Goal: Download file/media

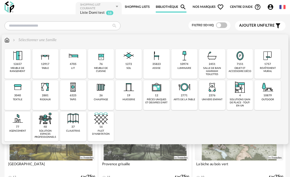
click at [160, 65] on div "35823" at bounding box center [157, 64] width 8 height 4
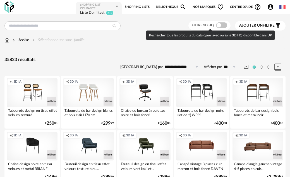
click at [226, 24] on span at bounding box center [221, 25] width 11 height 6
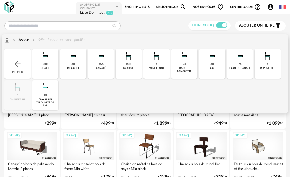
click at [78, 68] on div "tabouret" at bounding box center [73, 68] width 13 height 3
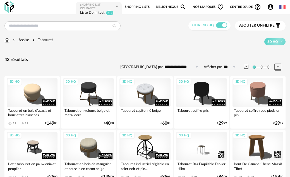
click at [25, 38] on div "Assise" at bounding box center [20, 40] width 17 height 6
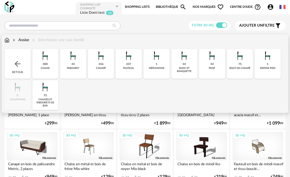
click at [47, 101] on div "chaises et tabourets de bar" at bounding box center [45, 103] width 23 height 10
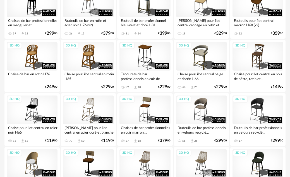
scroll to position [304, 0]
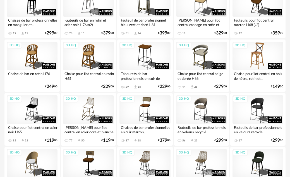
click at [253, 61] on div "3D HQ" at bounding box center [258, 56] width 51 height 29
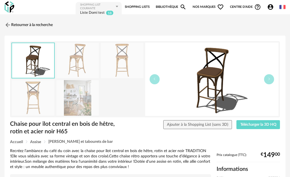
click at [126, 64] on img at bounding box center [122, 60] width 43 height 35
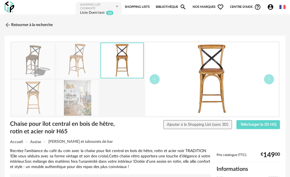
click at [89, 58] on img at bounding box center [77, 60] width 43 height 35
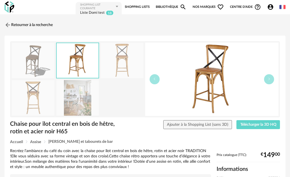
click at [29, 58] on img at bounding box center [33, 60] width 43 height 35
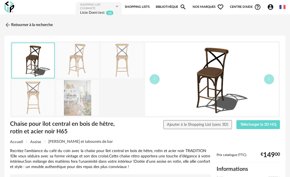
click at [89, 63] on img at bounding box center [77, 60] width 43 height 35
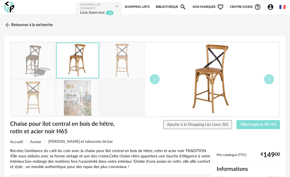
click at [255, 125] on span "Télécharger la 3D HQ" at bounding box center [259, 124] width 36 height 4
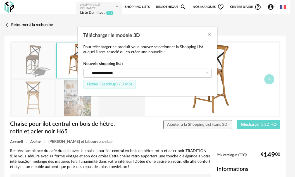
click at [108, 84] on span "Fichier SketchUp (7,3 Mo)" at bounding box center [109, 84] width 45 height 4
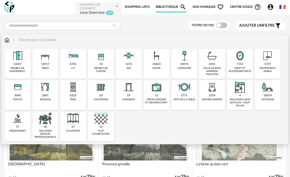
click at [47, 64] on div "12917" at bounding box center [45, 64] width 8 height 4
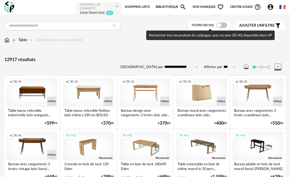
click at [224, 25] on span at bounding box center [221, 25] width 11 height 6
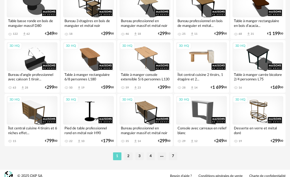
scroll to position [1004, 0]
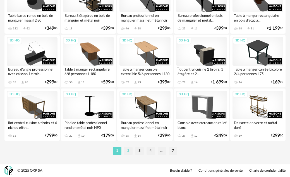
click at [129, 150] on li "2" at bounding box center [128, 151] width 8 height 8
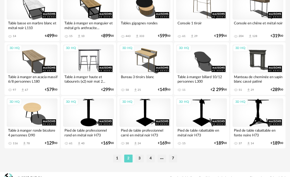
scroll to position [1004, 0]
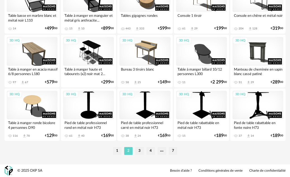
click at [139, 150] on li "3" at bounding box center [140, 151] width 8 height 8
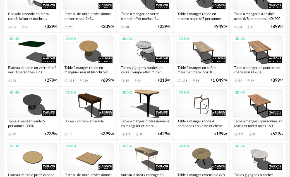
scroll to position [168, 0]
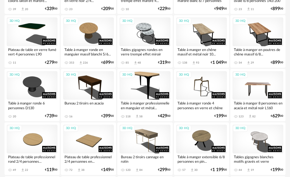
click at [256, 89] on div "3D HQ" at bounding box center [258, 85] width 51 height 29
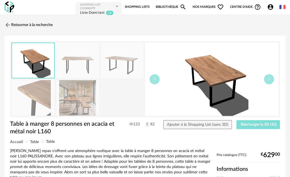
click at [256, 123] on span "Télécharger la 3D HQ" at bounding box center [259, 124] width 36 height 4
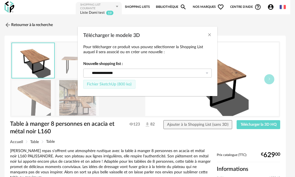
click at [116, 87] on button "Fichier SketchUp (800 ko)" at bounding box center [109, 84] width 52 height 9
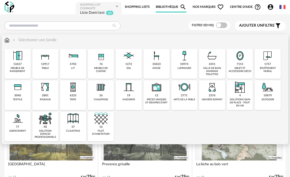
click at [154, 60] on img at bounding box center [156, 55] width 13 height 13
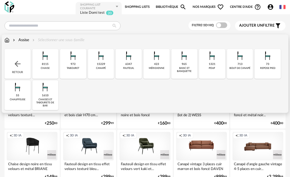
click at [53, 66] on div "8115 chaise" at bounding box center [45, 64] width 26 height 30
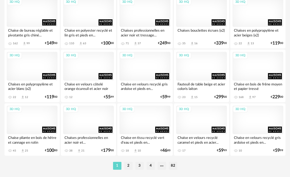
scroll to position [1004, 0]
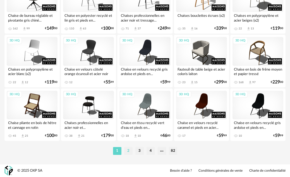
click at [130, 150] on li "2" at bounding box center [128, 151] width 8 height 8
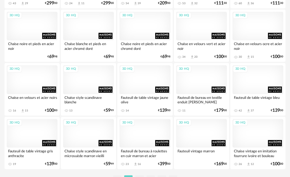
scroll to position [1004, 0]
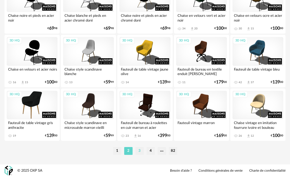
click at [138, 152] on li "3" at bounding box center [140, 151] width 8 height 8
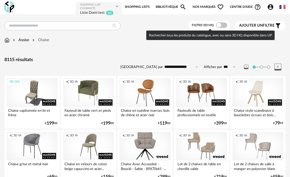
click at [224, 24] on span at bounding box center [221, 25] width 11 height 6
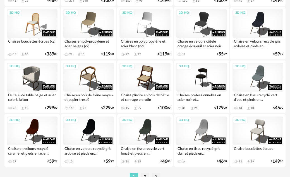
scroll to position [1004, 0]
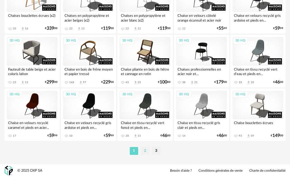
click at [147, 151] on li "2" at bounding box center [145, 151] width 8 height 8
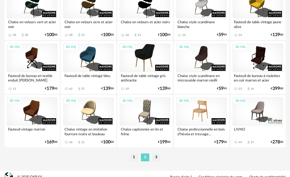
scroll to position [1004, 0]
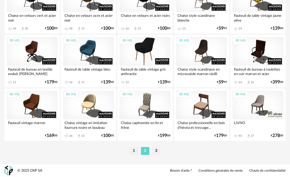
click at [157, 151] on li "3" at bounding box center [156, 151] width 8 height 8
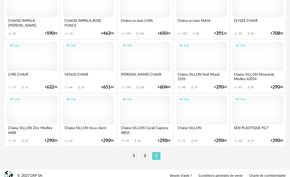
scroll to position [1004, 0]
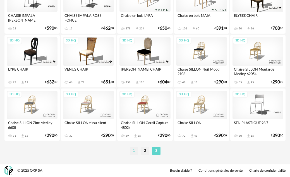
click at [136, 152] on li "1" at bounding box center [134, 151] width 8 height 8
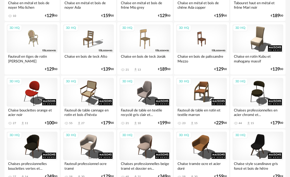
scroll to position [224, 0]
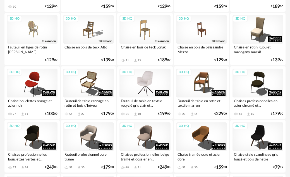
click at [143, 83] on div "3D HQ" at bounding box center [145, 82] width 51 height 29
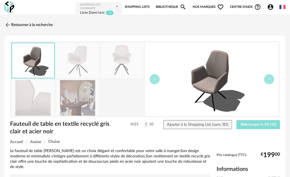
click at [253, 124] on span "Télécharger la 3D HQ" at bounding box center [259, 124] width 36 height 4
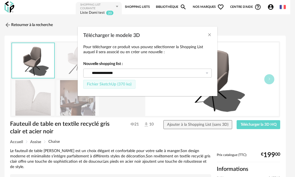
click at [107, 86] on span "Fichier SketchUp (370 ko)" at bounding box center [109, 84] width 45 height 4
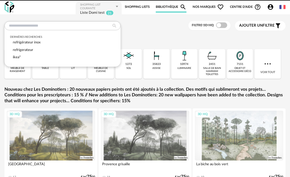
click at [61, 24] on input "text" at bounding box center [62, 25] width 116 height 9
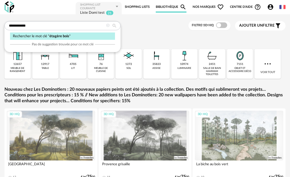
type input "**********"
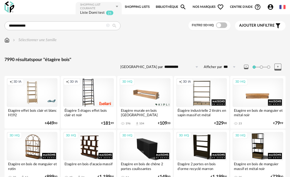
click at [253, 88] on div "3D HQ" at bounding box center [258, 92] width 51 height 29
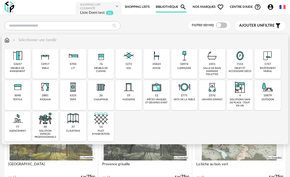
click at [129, 89] on img at bounding box center [128, 86] width 13 height 13
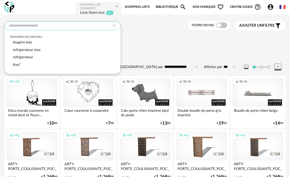
click at [57, 26] on input "text" at bounding box center [62, 25] width 116 height 9
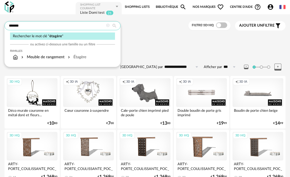
type input "*******"
type input "**********"
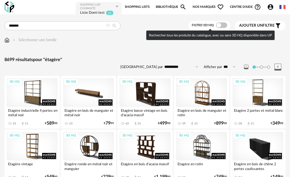
click at [224, 26] on span at bounding box center [221, 25] width 11 height 6
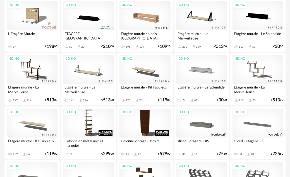
scroll to position [615, 0]
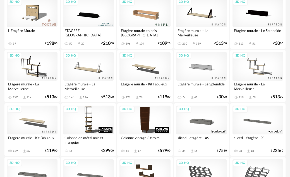
click at [155, 75] on div "3D HQ" at bounding box center [145, 66] width 51 height 29
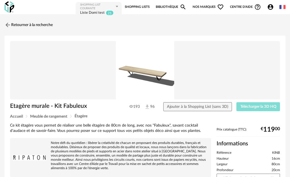
click at [255, 106] on span "Télécharger la 3D HQ" at bounding box center [259, 107] width 36 height 4
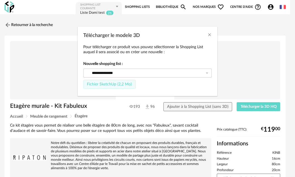
click at [101, 83] on span "Fichier SketchUp (2,2 Mo)" at bounding box center [109, 84] width 45 height 4
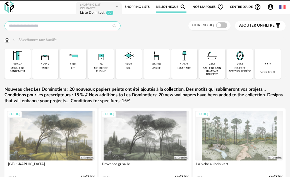
click at [36, 26] on input "text" at bounding box center [62, 25] width 116 height 9
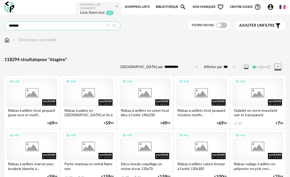
type input "*******"
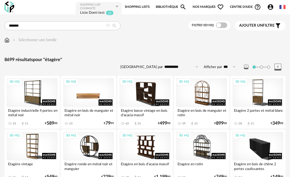
click at [100, 91] on div "3D HQ" at bounding box center [88, 92] width 51 height 29
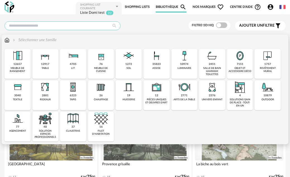
drag, startPoint x: 49, startPoint y: 26, endPoint x: 46, endPoint y: 27, distance: 3.6
click at [49, 26] on input "text" at bounding box center [62, 25] width 116 height 9
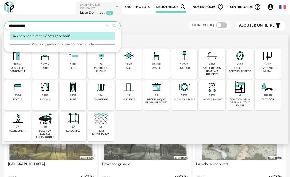
type input "**********"
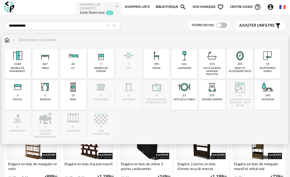
click at [167, 127] on div "Close icon 5560 meuble de rangement 867 table 62 lit 7 meuble de cuisine 0 sol …" at bounding box center [144, 95] width 281 height 92
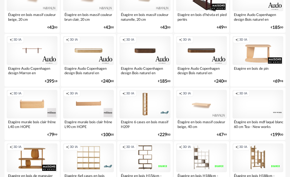
scroll to position [363, 0]
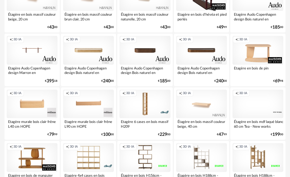
click at [35, 52] on div "Creation icon 3D IA" at bounding box center [32, 50] width 51 height 29
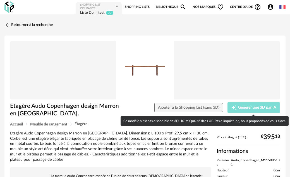
click at [274, 106] on span "Générer une 3D par IA" at bounding box center [257, 107] width 38 height 4
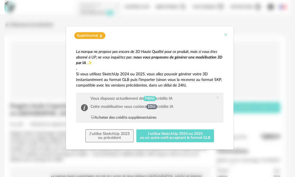
click at [225, 34] on icon "Close" at bounding box center [226, 34] width 4 height 4
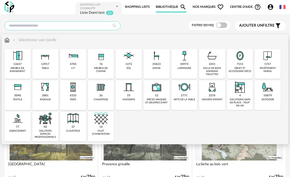
click at [34, 23] on input "text" at bounding box center [62, 25] width 116 height 9
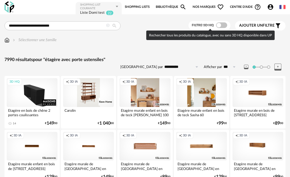
click at [227, 23] on div at bounding box center [221, 25] width 11 height 6
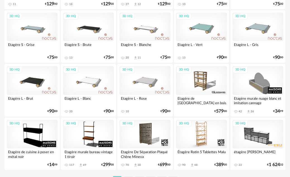
scroll to position [1004, 0]
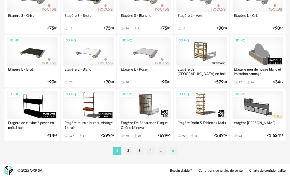
click at [172, 150] on li "6" at bounding box center [173, 151] width 8 height 8
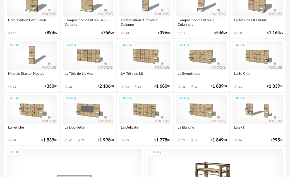
scroll to position [303, 0]
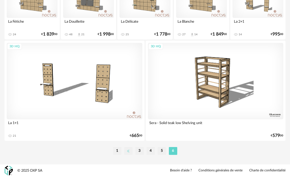
click at [127, 150] on li at bounding box center [128, 151] width 8 height 8
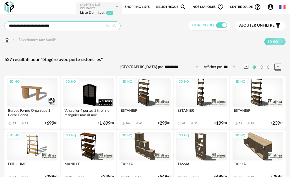
click at [33, 26] on input "**********" at bounding box center [62, 25] width 116 height 9
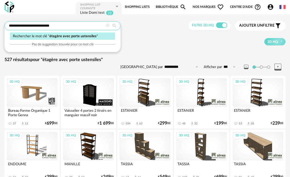
click at [26, 25] on input "**********" at bounding box center [62, 25] width 116 height 9
click at [20, 25] on input "**********" at bounding box center [62, 25] width 116 height 9
type input "**********"
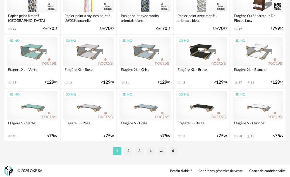
scroll to position [1004, 0]
click at [130, 150] on li "2" at bounding box center [128, 151] width 8 height 8
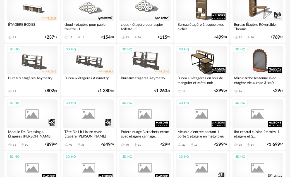
scroll to position [307, 0]
